Goal: Task Accomplishment & Management: Use online tool/utility

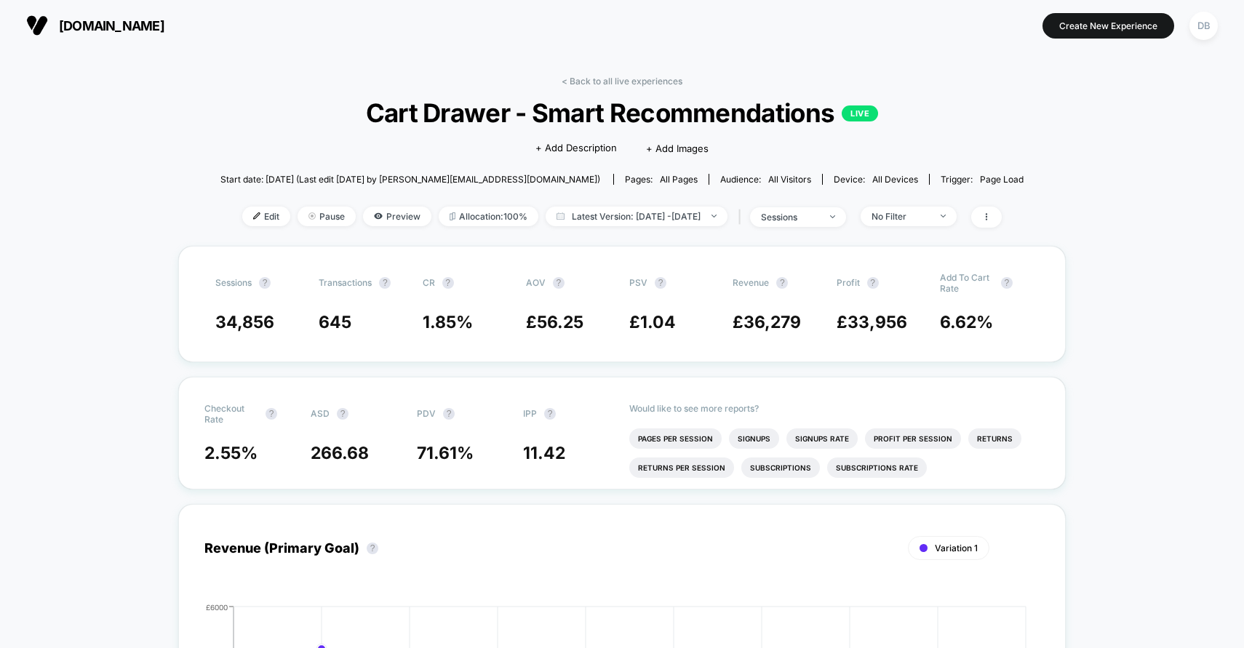
click at [369, 36] on section "[DOMAIN_NAME]" at bounding box center [218, 25] width 393 height 36
click at [246, 223] on span "Edit" at bounding box center [266, 217] width 48 height 20
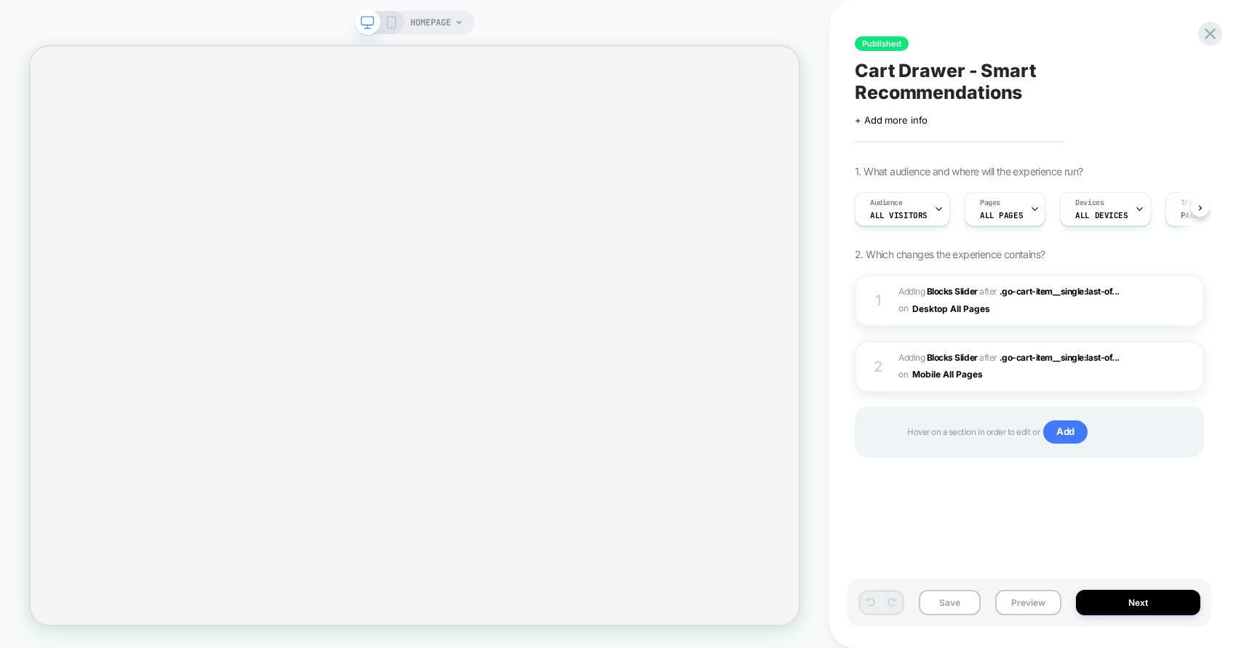
scroll to position [0, 1]
click at [1118, 611] on button "Next" at bounding box center [1138, 602] width 124 height 25
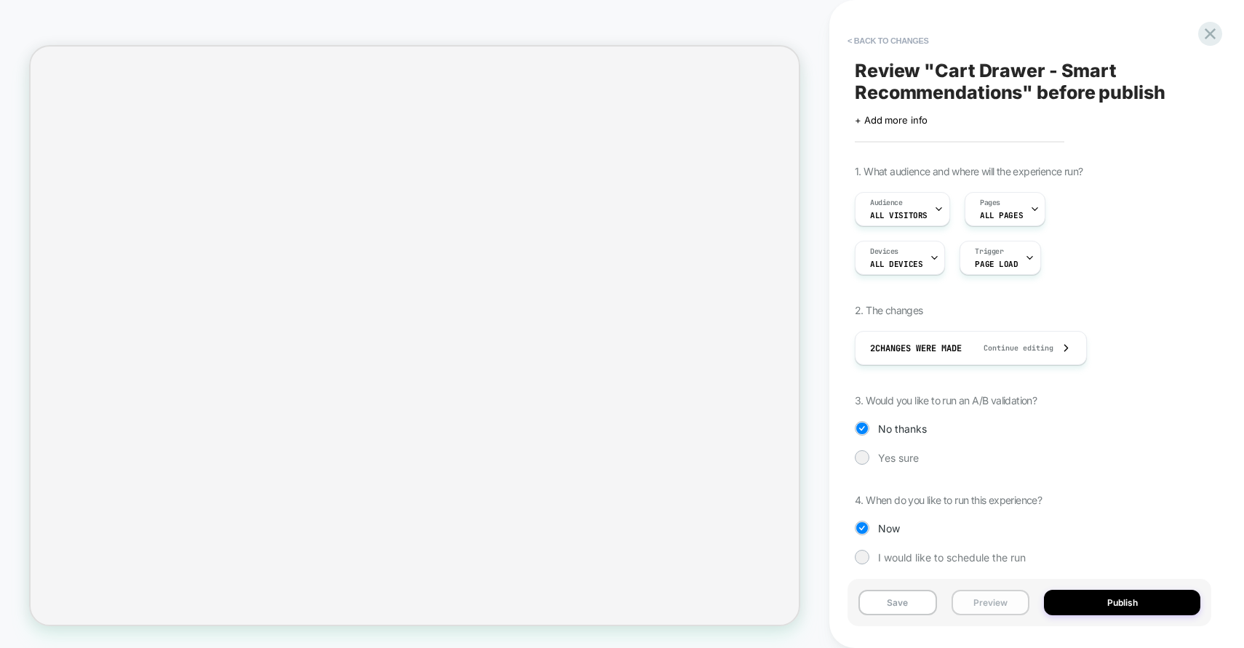
click at [966, 600] on button "Preview" at bounding box center [991, 602] width 79 height 25
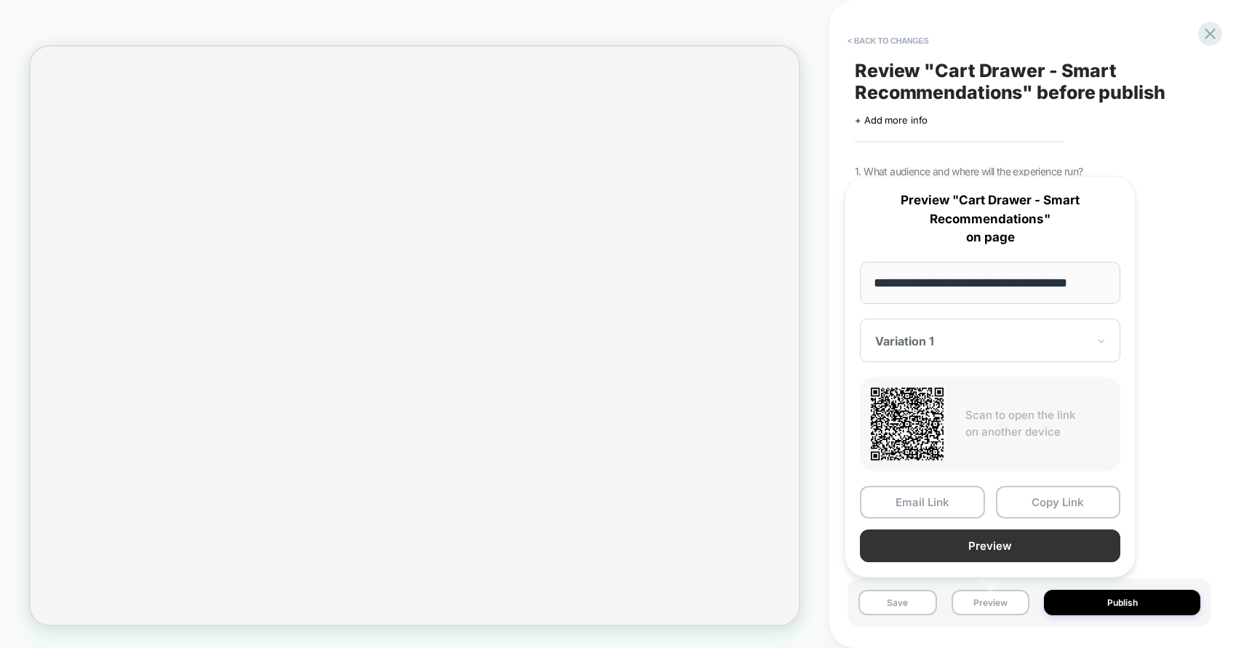
click at [983, 538] on button "Preview" at bounding box center [990, 546] width 260 height 33
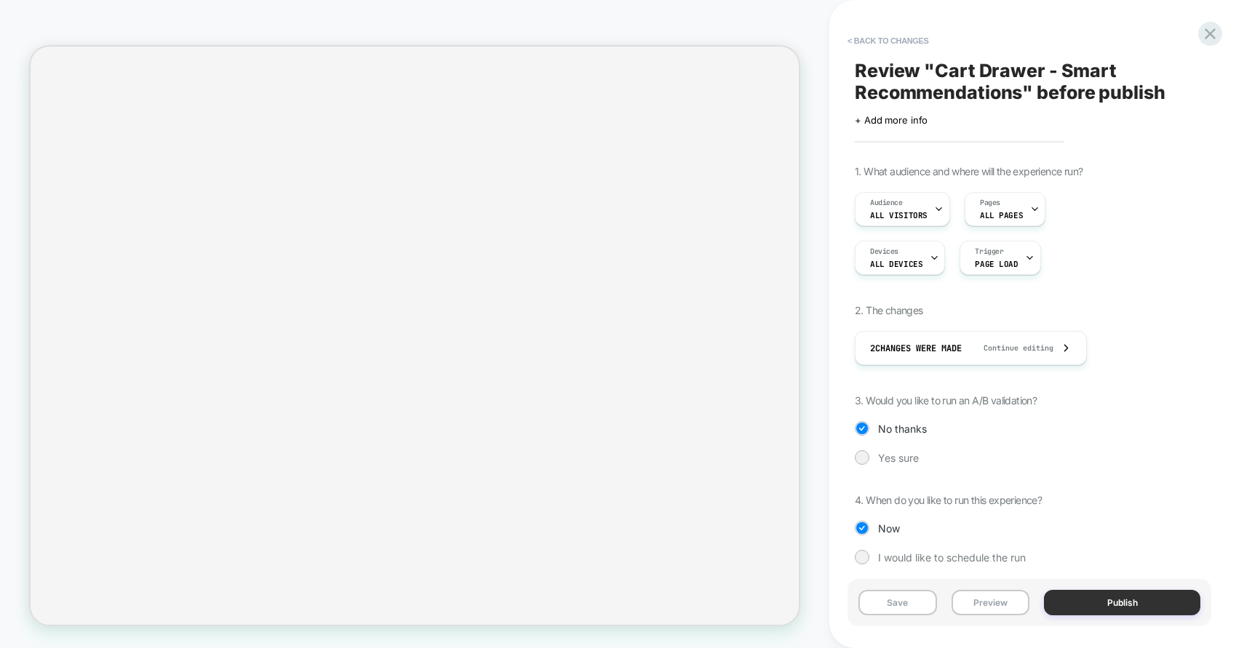
click at [1100, 602] on button "Publish" at bounding box center [1122, 602] width 156 height 25
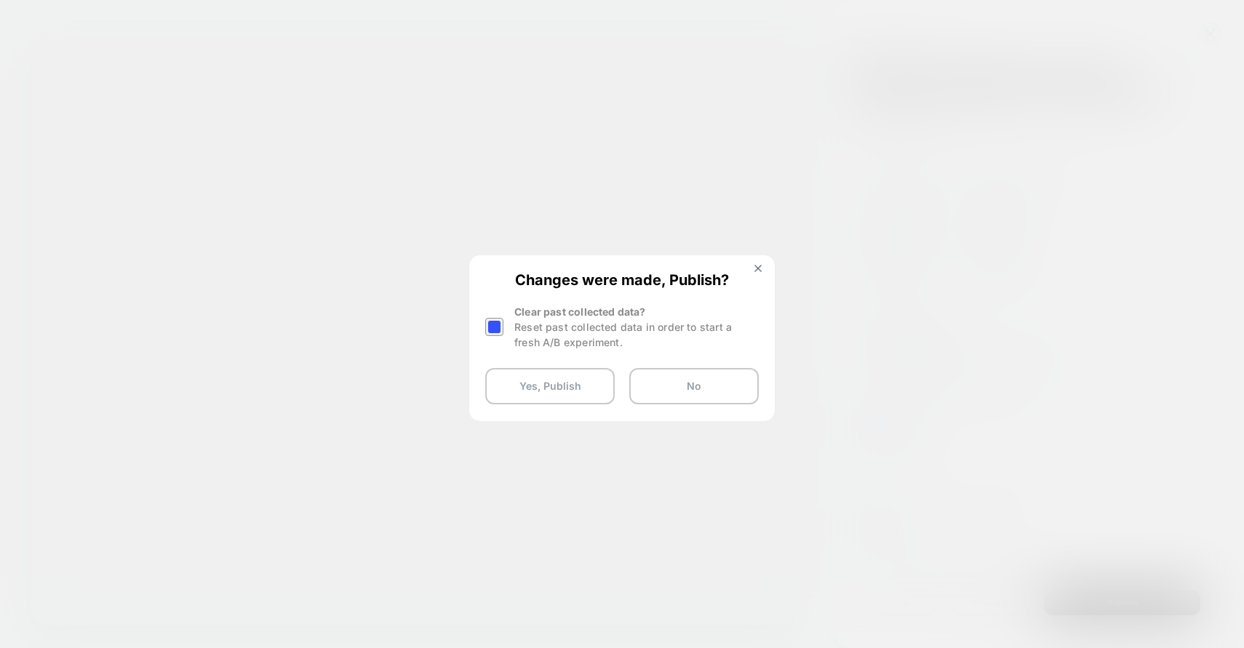
click at [497, 331] on div at bounding box center [494, 327] width 18 height 18
click at [559, 394] on button "Yes, Publish" at bounding box center [550, 386] width 130 height 36
